Goal: Transaction & Acquisition: Subscribe to service/newsletter

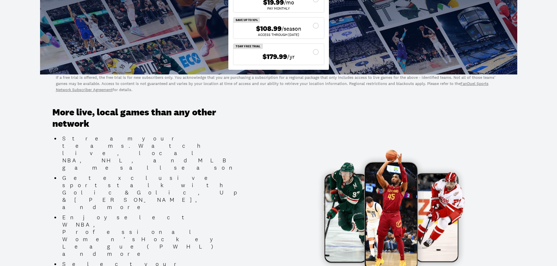
scroll to position [205, 0]
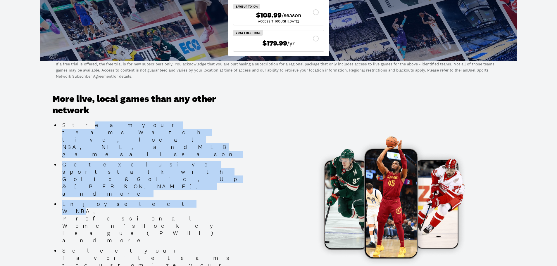
drag, startPoint x: 90, startPoint y: 154, endPoint x: 111, endPoint y: 170, distance: 26.0
click at [111, 170] on ul "Stream your teams. Watch live, local NBA, NHL, and MLB games all season Get exc…" at bounding box center [147, 212] width 190 height 180
click at [111, 201] on li "Enjoy select WNBA, Professional Women’s Hockey League (PWHL) and more" at bounding box center [151, 223] width 182 height 44
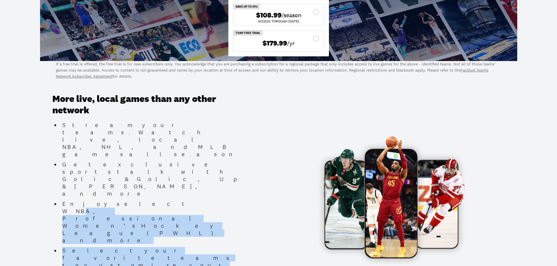
drag, startPoint x: 171, startPoint y: 203, endPoint x: 106, endPoint y: 164, distance: 76.1
click at [107, 165] on ul "Stream your teams. Watch live, local NBA, NHL, and MLB games all season Get exc…" at bounding box center [147, 212] width 190 height 180
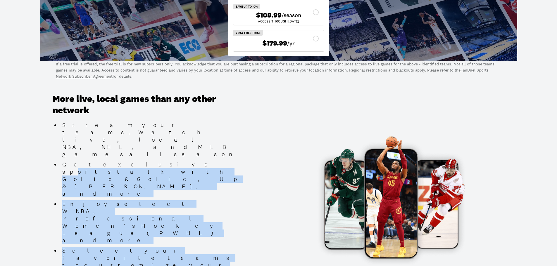
click at [105, 163] on li "Get exclusive sports talk with Golic & Golic, Up & [PERSON_NAME], and more" at bounding box center [151, 179] width 182 height 37
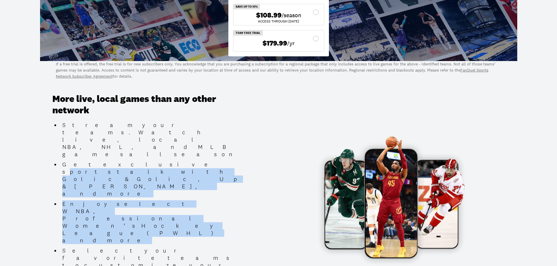
drag, startPoint x: 103, startPoint y: 158, endPoint x: 146, endPoint y: 182, distance: 49.6
click at [146, 182] on ul "Stream your teams. Watch live, local NBA, NHL, and MLB games all season Get exc…" at bounding box center [147, 212] width 190 height 180
drag, startPoint x: 146, startPoint y: 182, endPoint x: 136, endPoint y: 180, distance: 10.9
click at [146, 201] on li "Enjoy select WNBA, Professional Women’s Hockey League (PWHL) and more" at bounding box center [151, 223] width 182 height 44
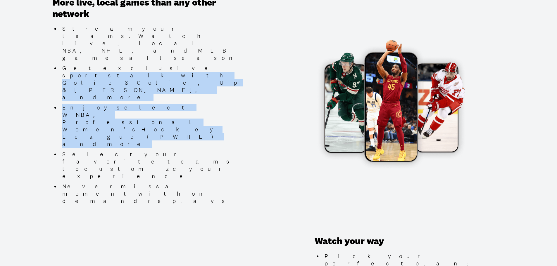
scroll to position [351, 0]
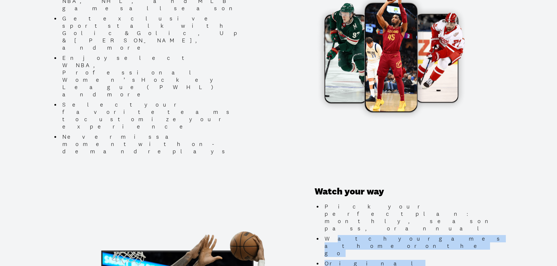
drag, startPoint x: 349, startPoint y: 166, endPoint x: 420, endPoint y: 170, distance: 71.1
drag, startPoint x: 456, startPoint y: 186, endPoint x: 382, endPoint y: 168, distance: 76.1
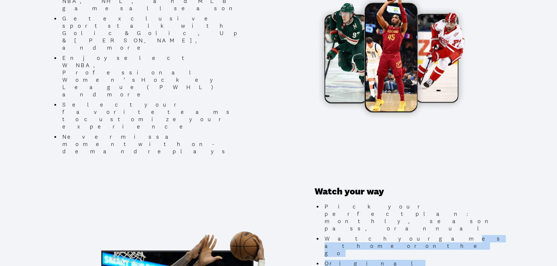
click at [382, 235] on li "Watch your games at home or on the go" at bounding box center [413, 246] width 182 height 22
drag, startPoint x: 383, startPoint y: 180, endPoint x: 417, endPoint y: 196, distance: 37.1
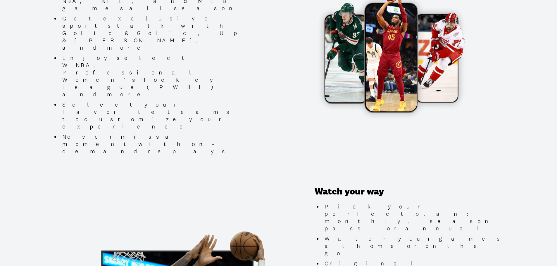
drag, startPoint x: 443, startPoint y: 199, endPoint x: 366, endPoint y: 177, distance: 80.0
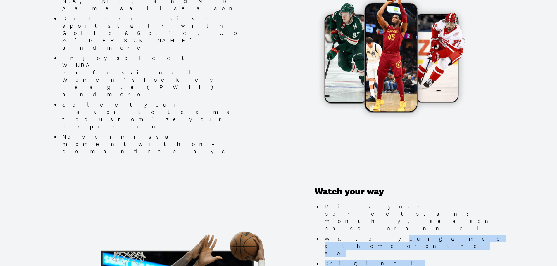
drag, startPoint x: 363, startPoint y: 166, endPoint x: 427, endPoint y: 201, distance: 72.6
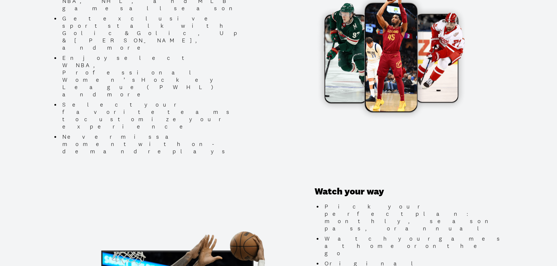
drag, startPoint x: 435, startPoint y: 202, endPoint x: 363, endPoint y: 175, distance: 77.4
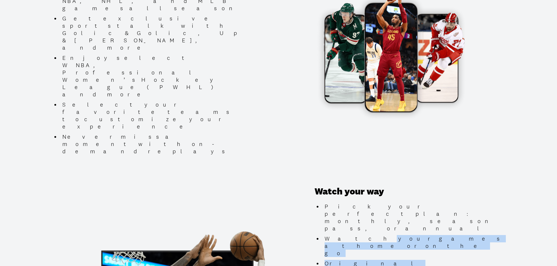
drag, startPoint x: 358, startPoint y: 168, endPoint x: 450, endPoint y: 205, distance: 99.3
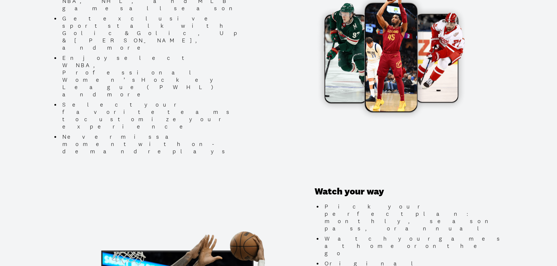
drag, startPoint x: 466, startPoint y: 206, endPoint x: 357, endPoint y: 180, distance: 112.1
drag, startPoint x: 352, startPoint y: 170, endPoint x: 486, endPoint y: 206, distance: 139.1
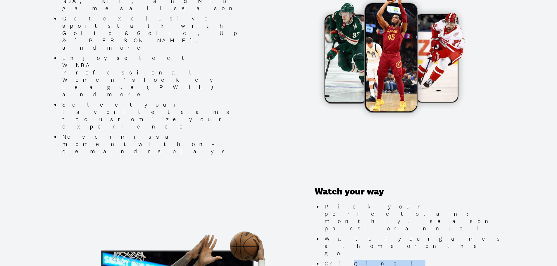
drag, startPoint x: 482, startPoint y: 206, endPoint x: 411, endPoint y: 189, distance: 72.8
drag, startPoint x: 373, startPoint y: 173, endPoint x: 442, endPoint y: 193, distance: 71.6
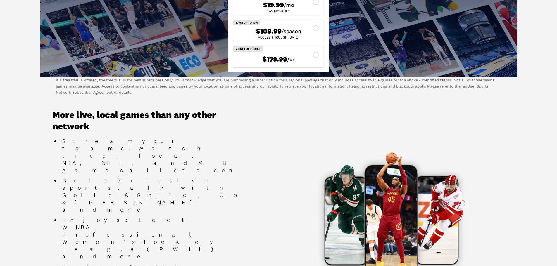
scroll to position [88, 0]
